Goal: Navigation & Orientation: Find specific page/section

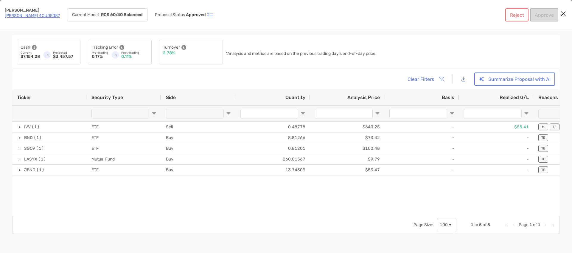
click at [563, 12] on icon "Close modal" at bounding box center [562, 13] width 5 height 7
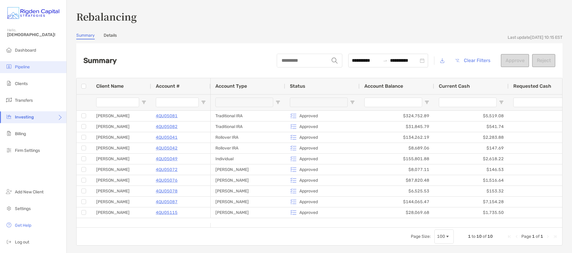
click at [16, 65] on span "Pipeline" at bounding box center [22, 66] width 15 height 5
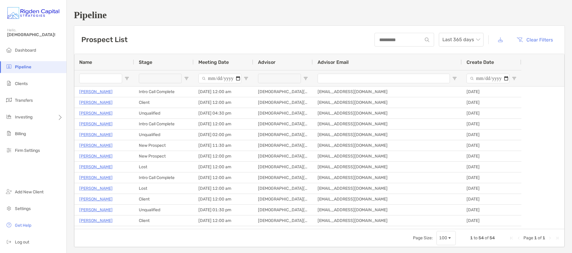
type input "*****"
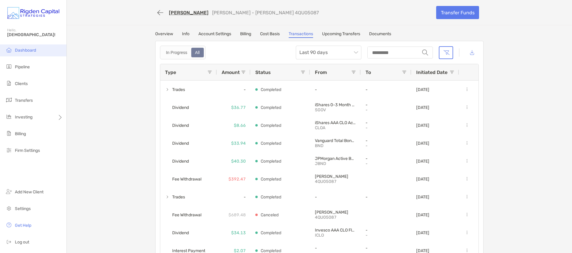
click at [24, 50] on span "Dashboard" at bounding box center [25, 50] width 21 height 5
